Goal: Task Accomplishment & Management: Manage account settings

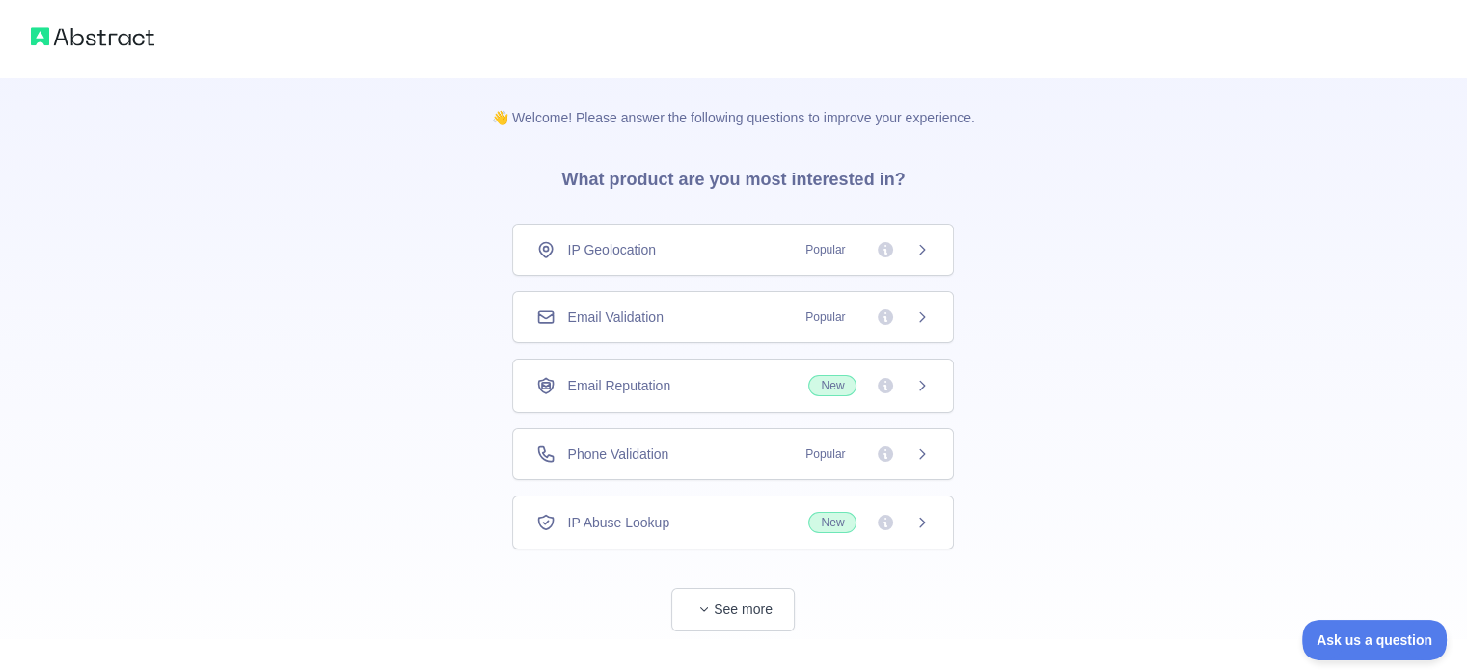
click at [919, 450] on icon at bounding box center [921, 454] width 15 height 15
